Goal: Find specific page/section: Find specific page/section

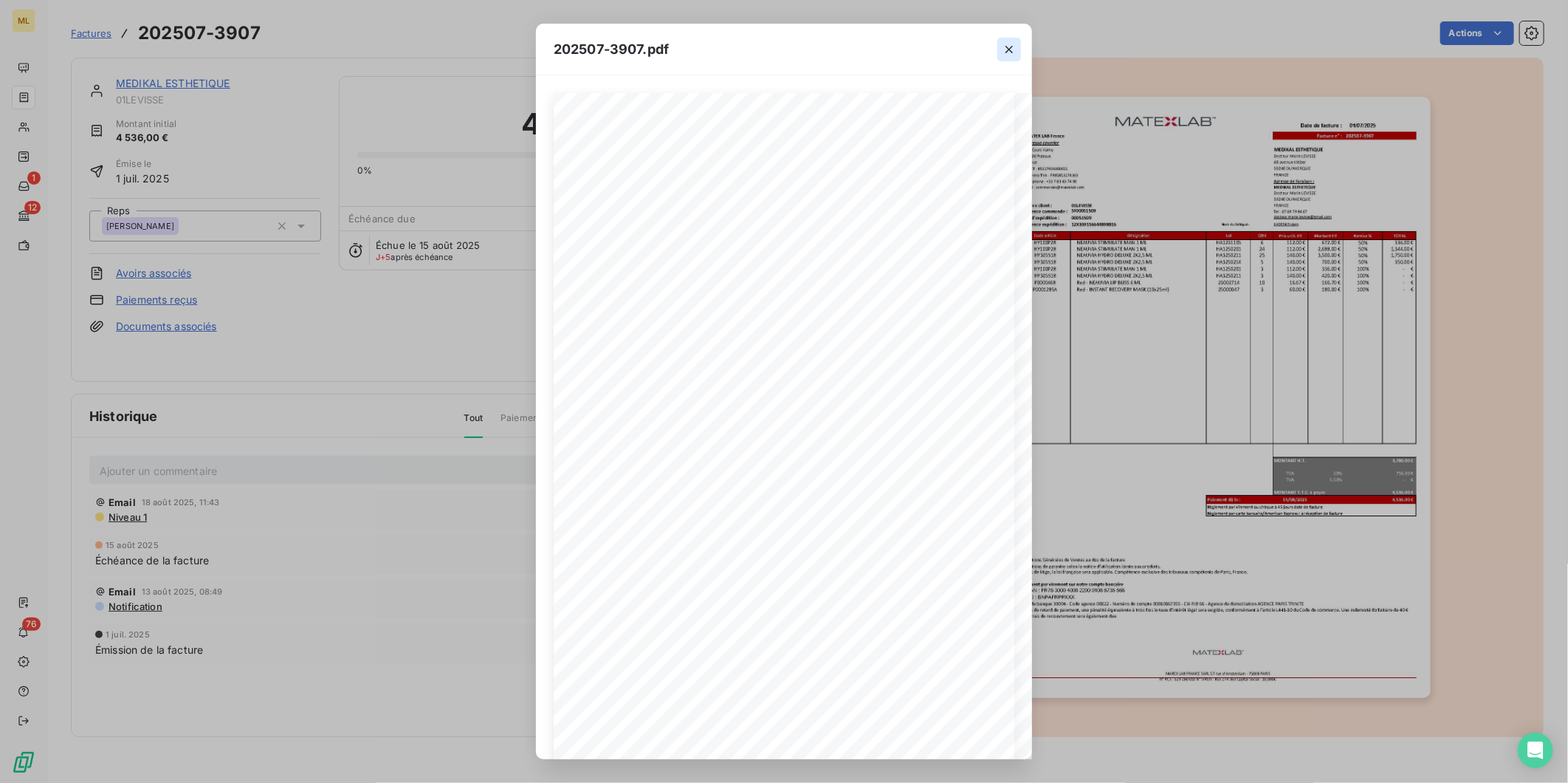
click at [1010, 48] on icon "button" at bounding box center [1010, 49] width 8 height 8
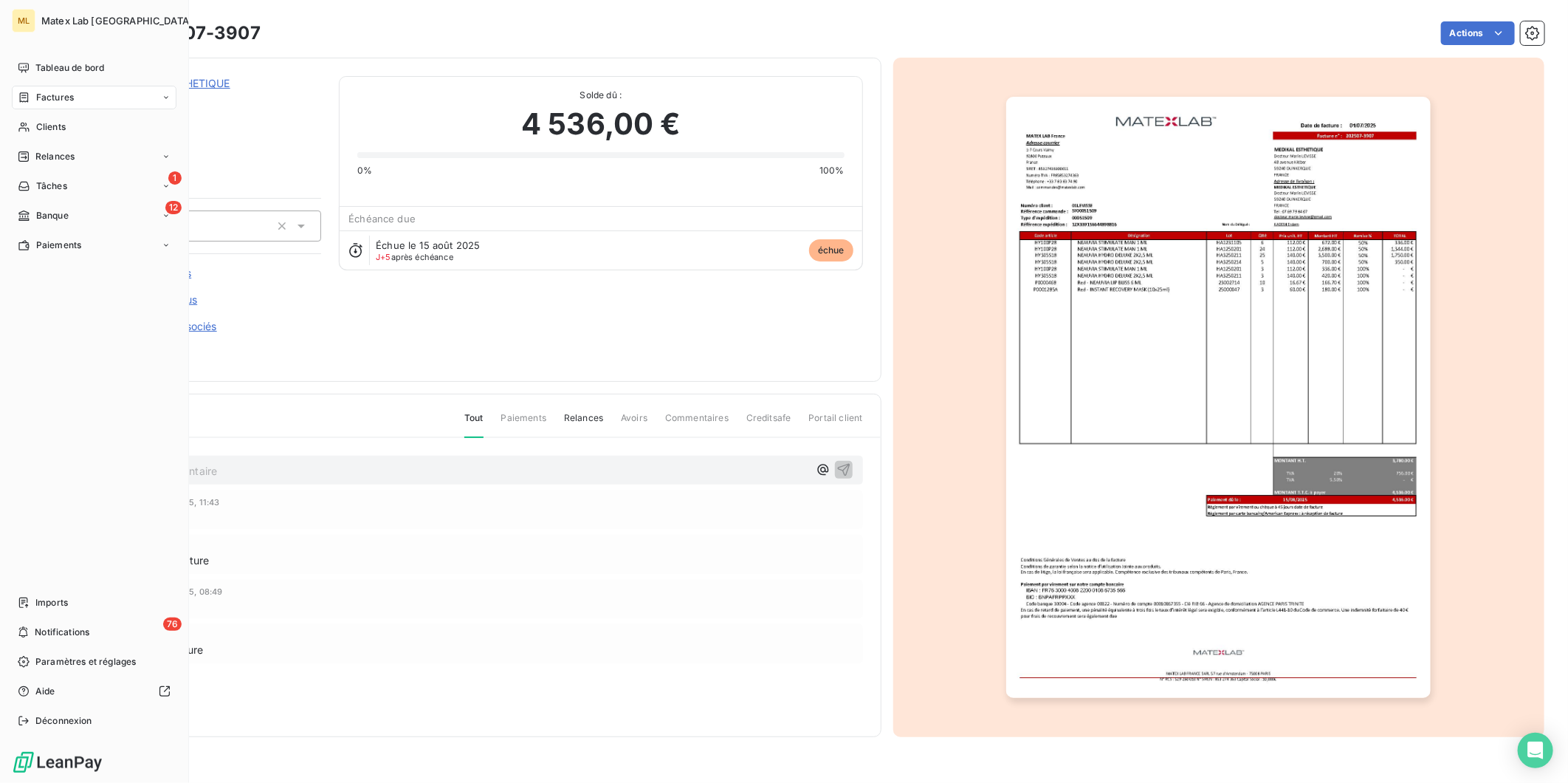
drag, startPoint x: 30, startPoint y: 94, endPoint x: 73, endPoint y: 101, distance: 43.6
click at [30, 94] on div "Factures" at bounding box center [46, 98] width 56 height 14
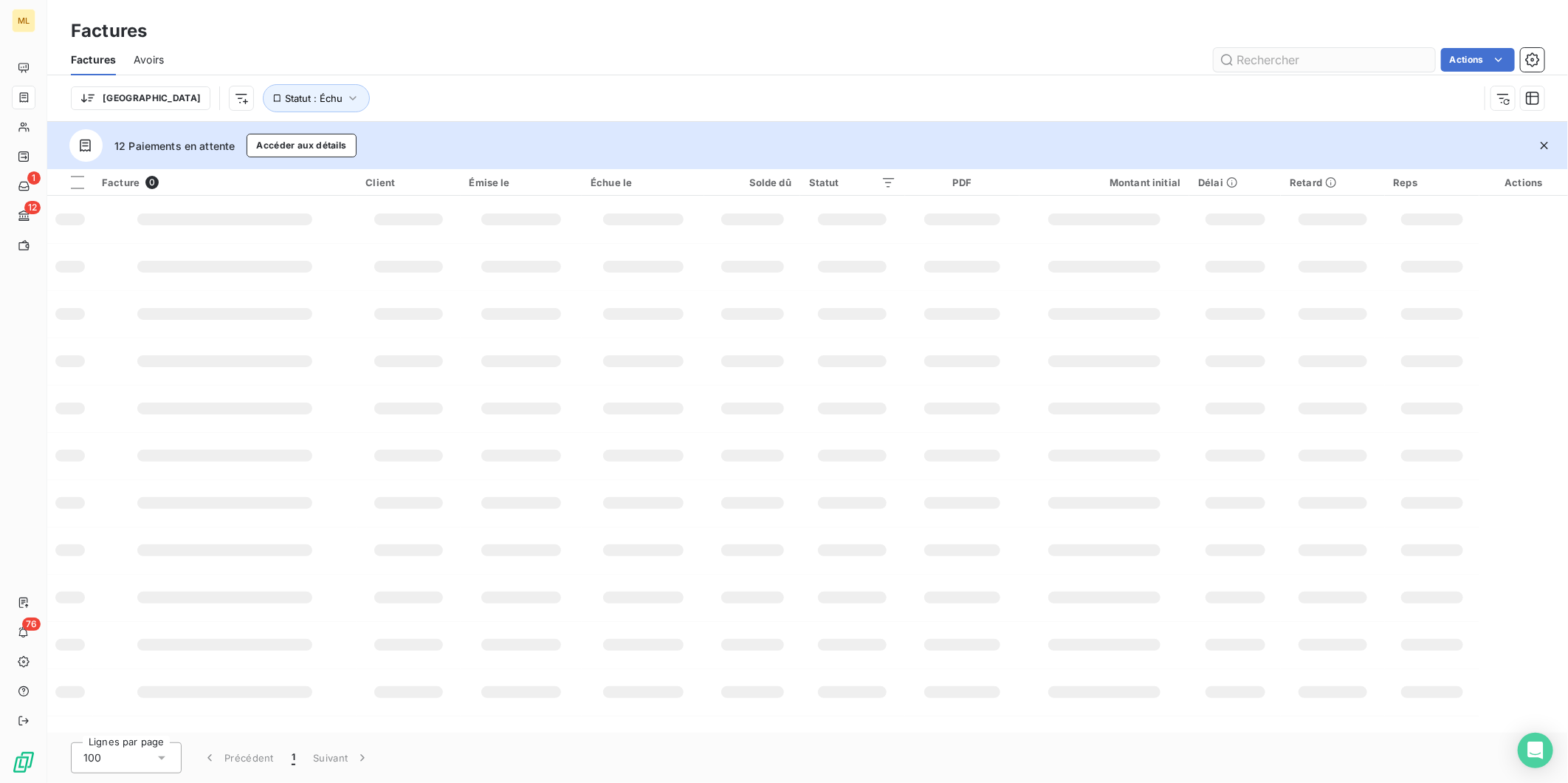
click at [1304, 57] on input "text" at bounding box center [1324, 59] width 221 height 23
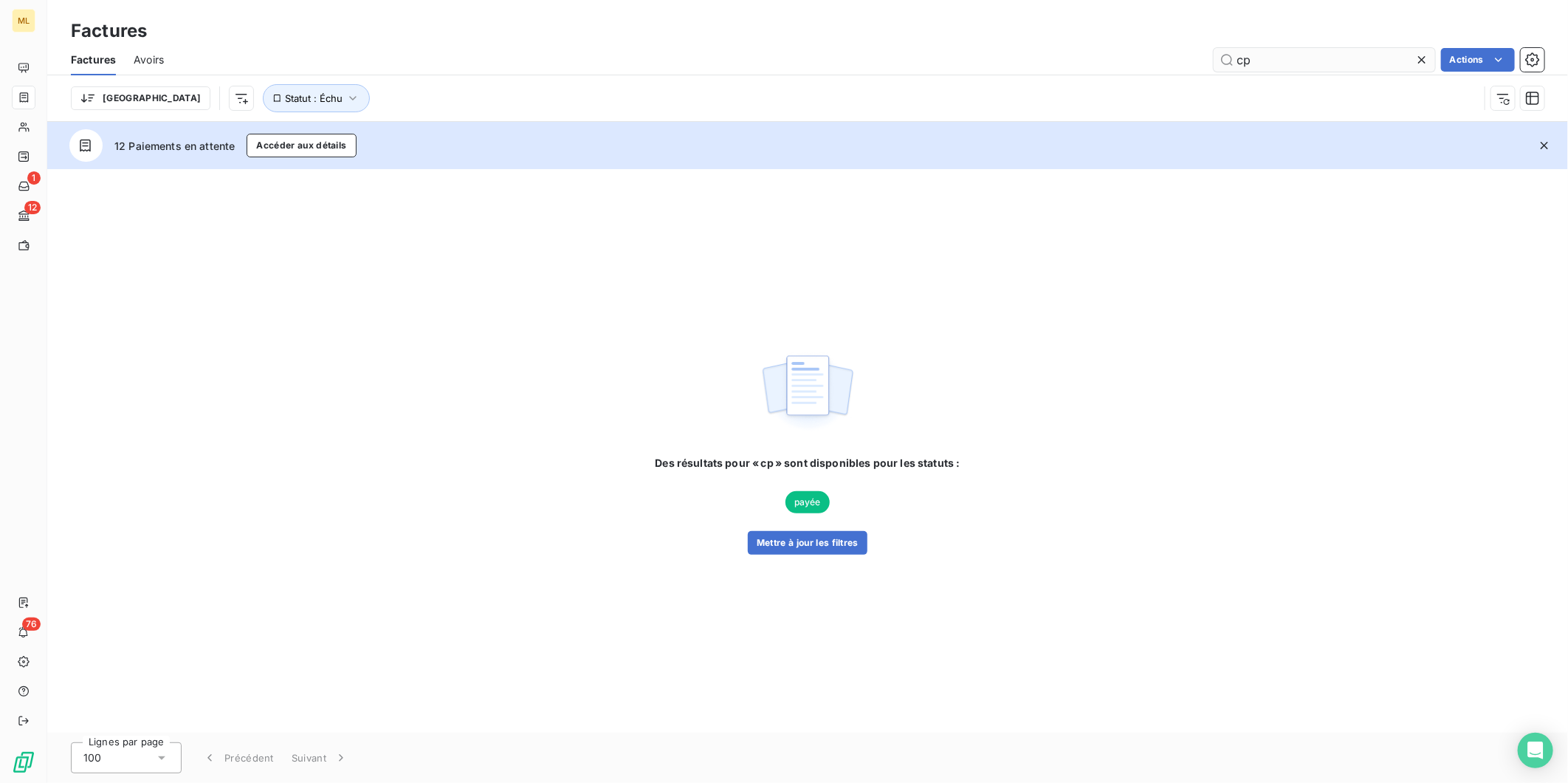
type input "c"
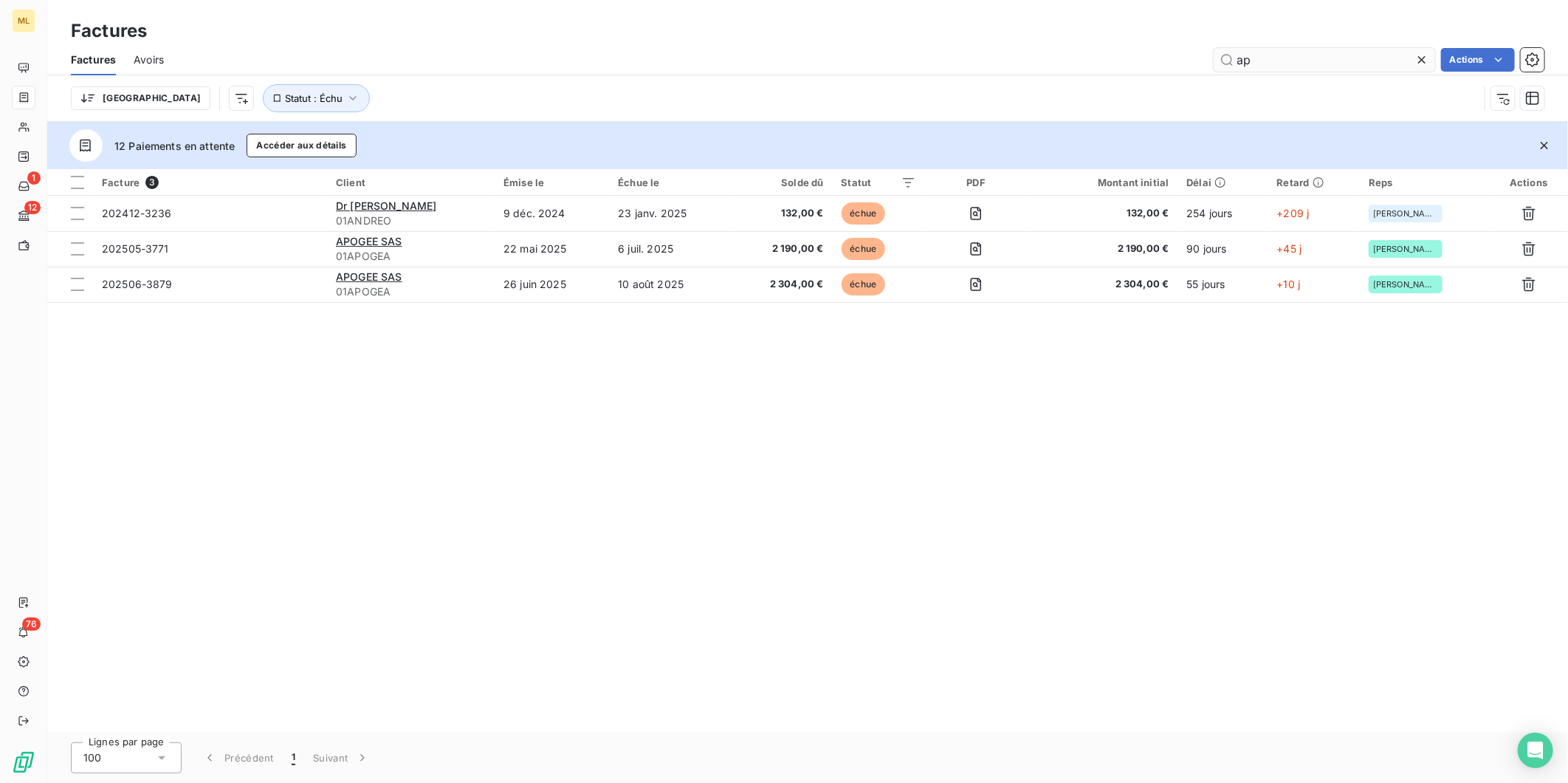
type input "a"
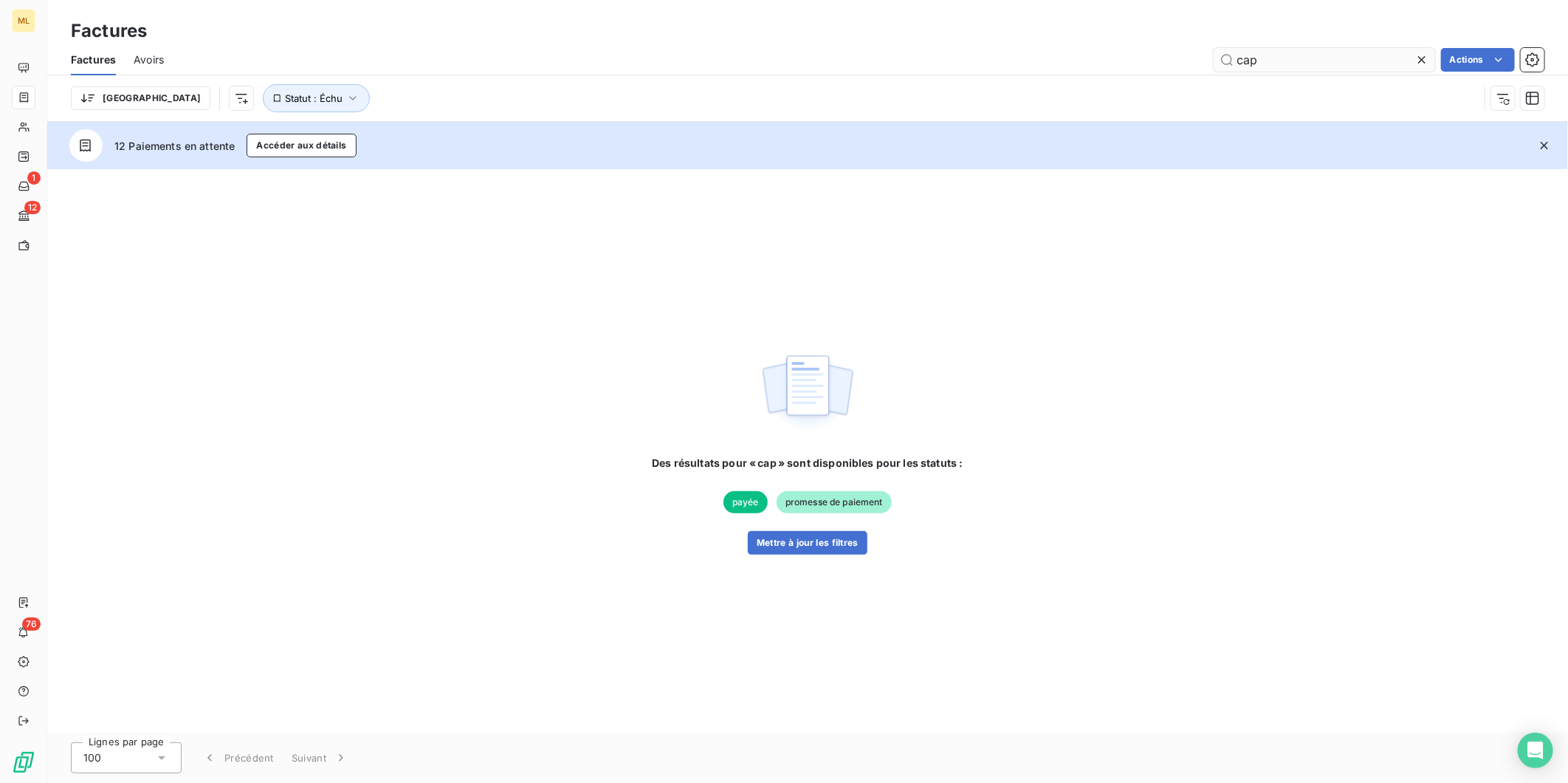
type input "cap"
click at [801, 552] on button "Mettre à jour les filtres" at bounding box center [807, 542] width 119 height 23
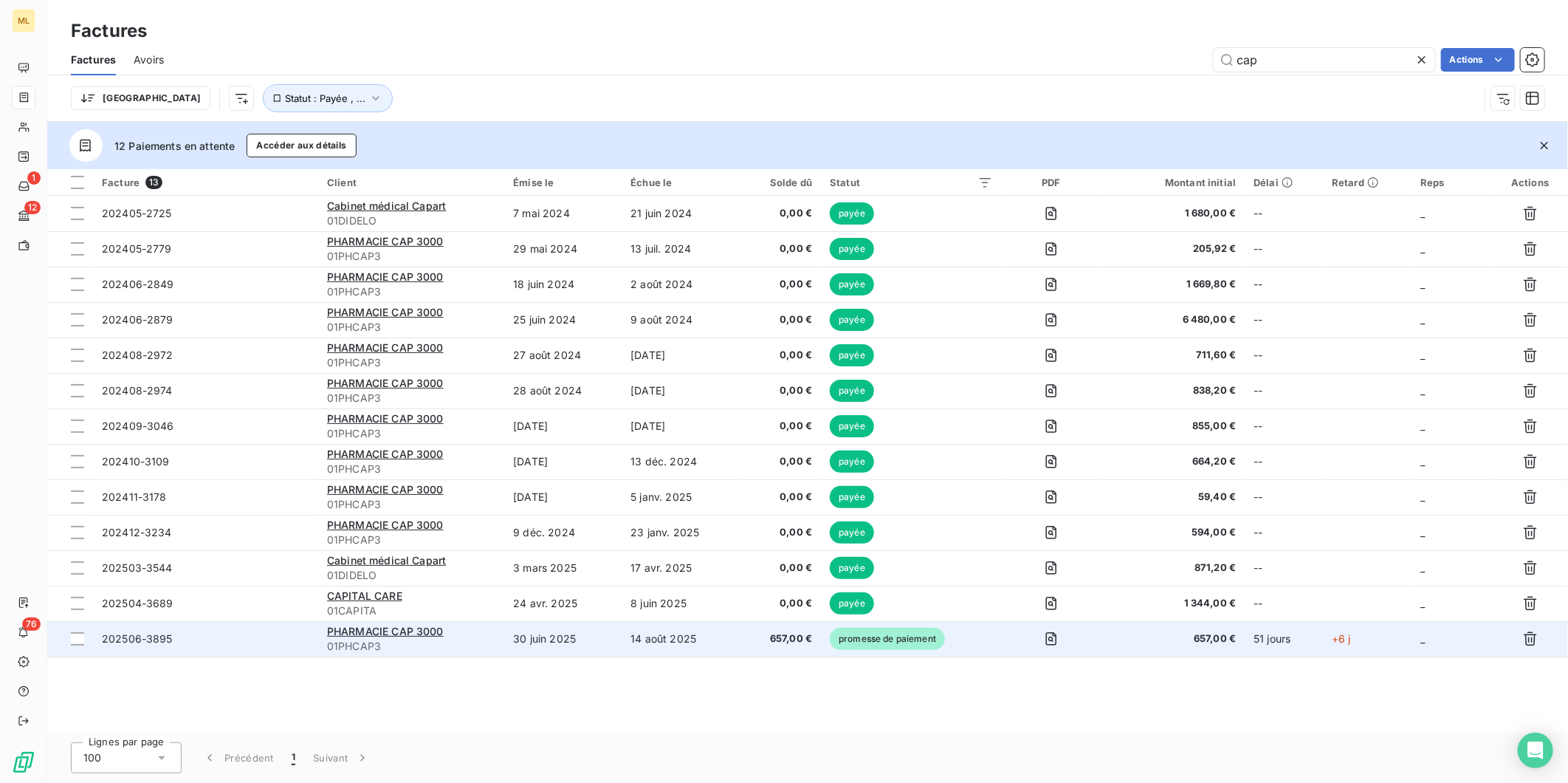
click at [744, 636] on td "657,00 €" at bounding box center [781, 638] width 82 height 36
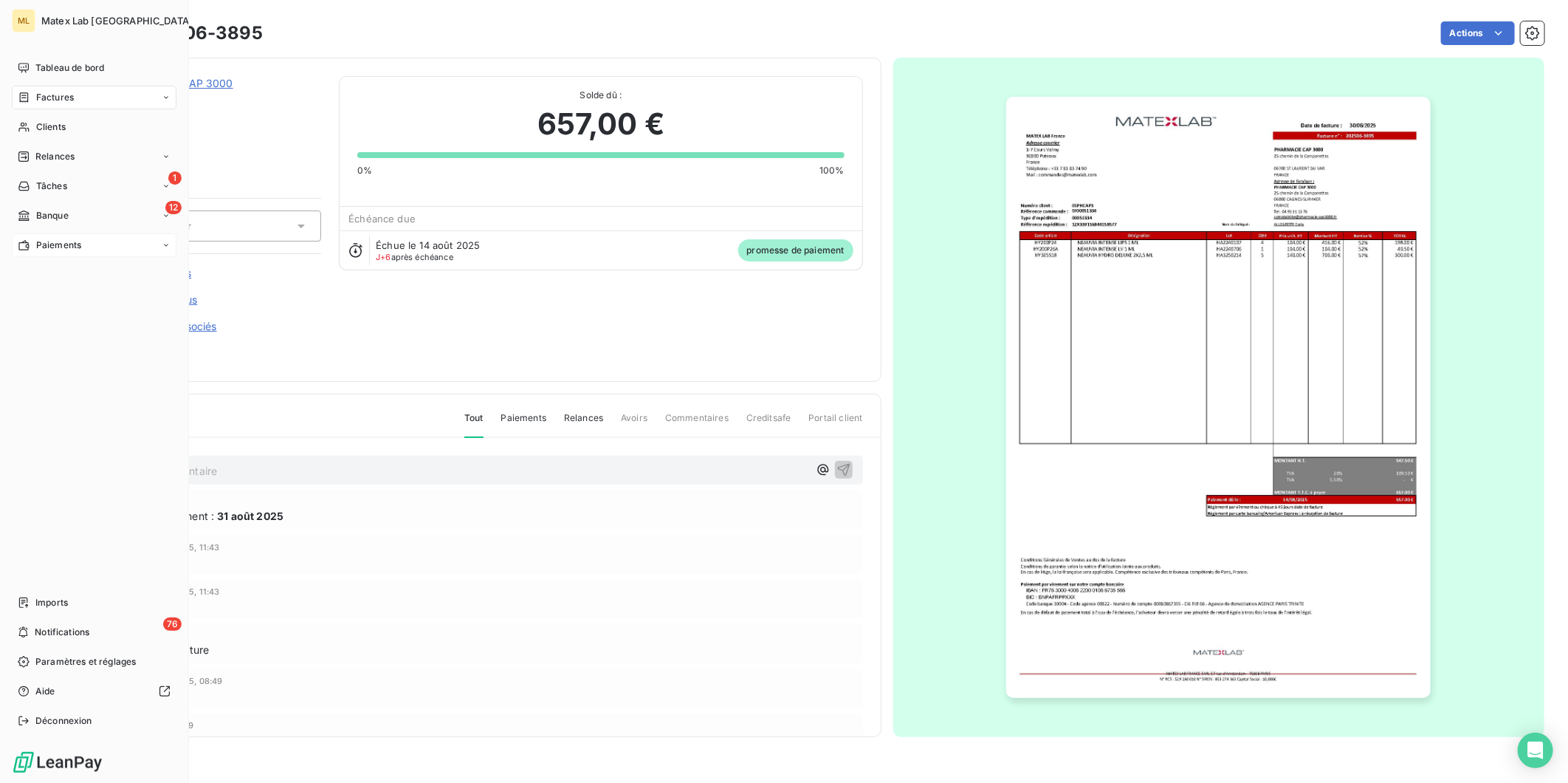
click at [56, 245] on span "Paiements" at bounding box center [58, 245] width 45 height 14
